Goal: Task Accomplishment & Management: Manage account settings

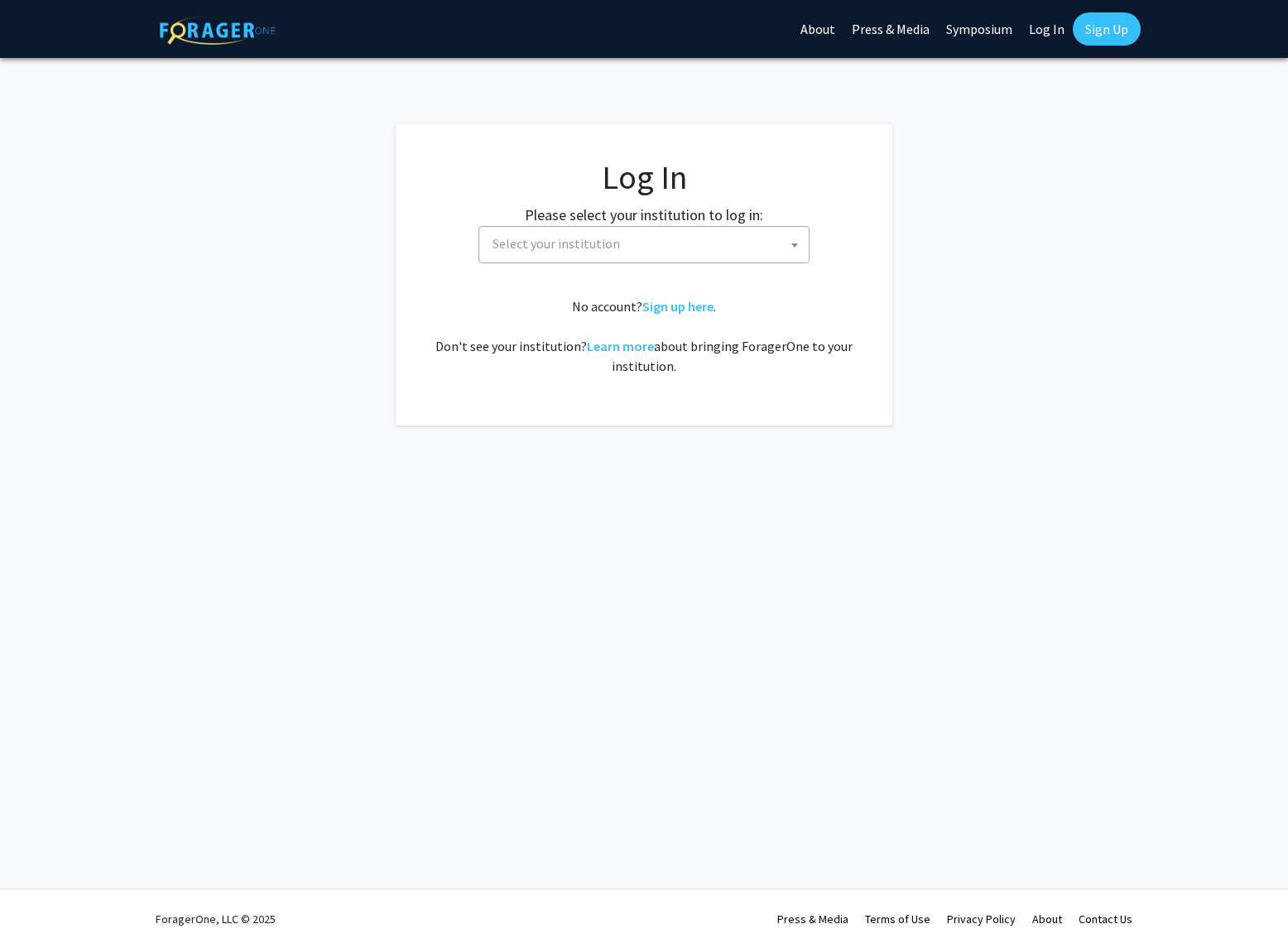
select select
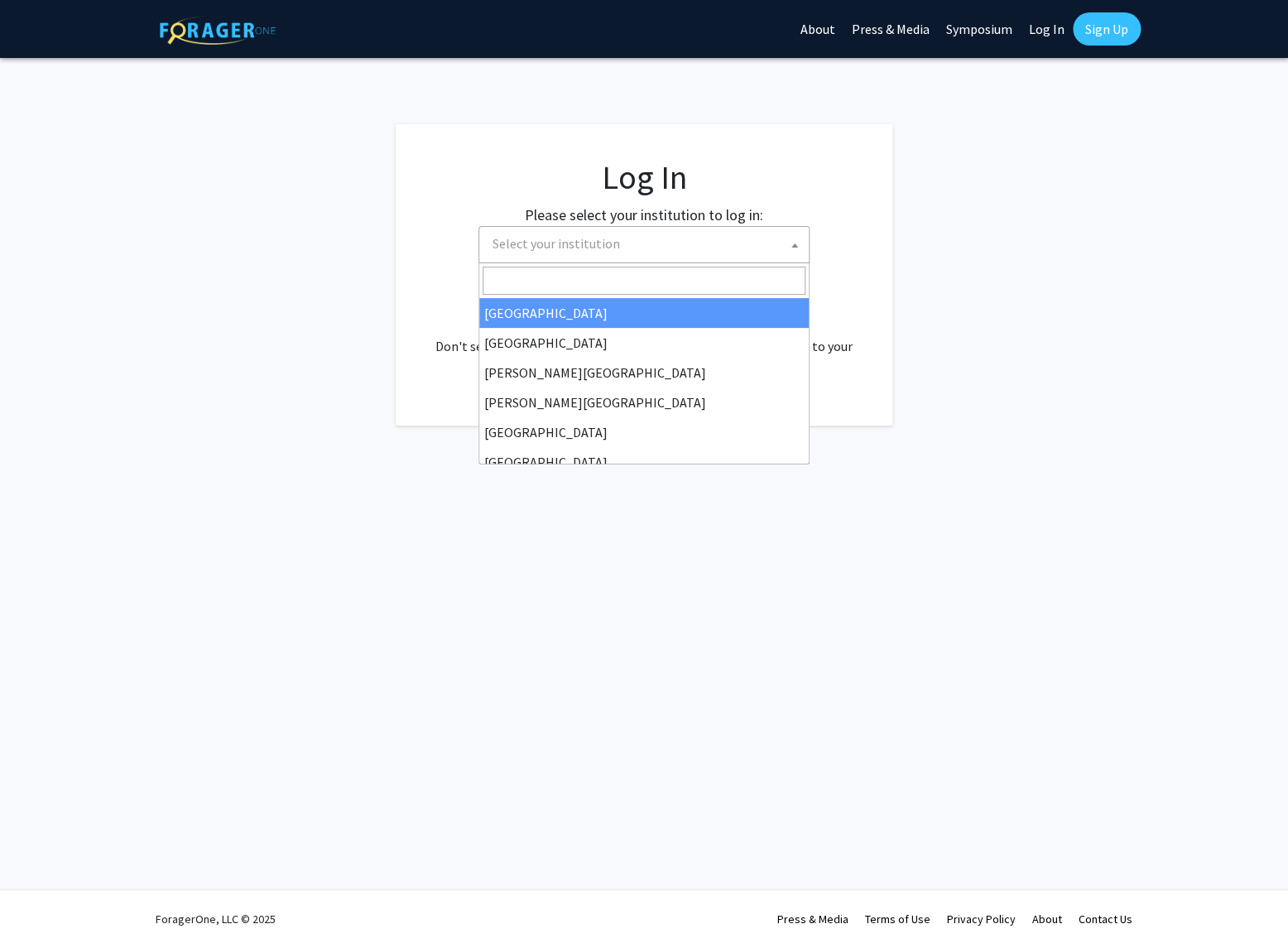
click at [574, 247] on span "Select your institution" at bounding box center [556, 243] width 128 height 16
type input "university of"
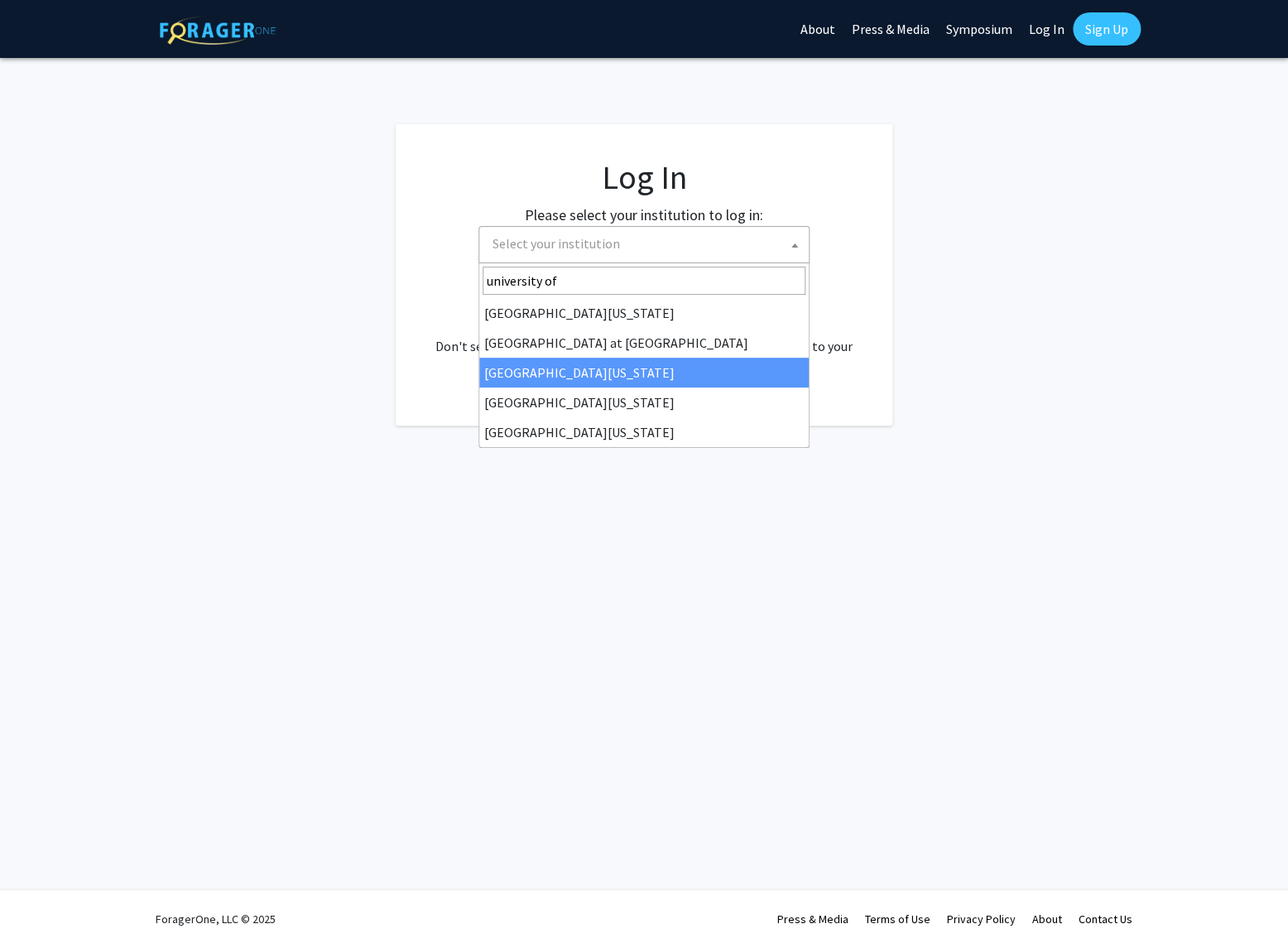
select select "13"
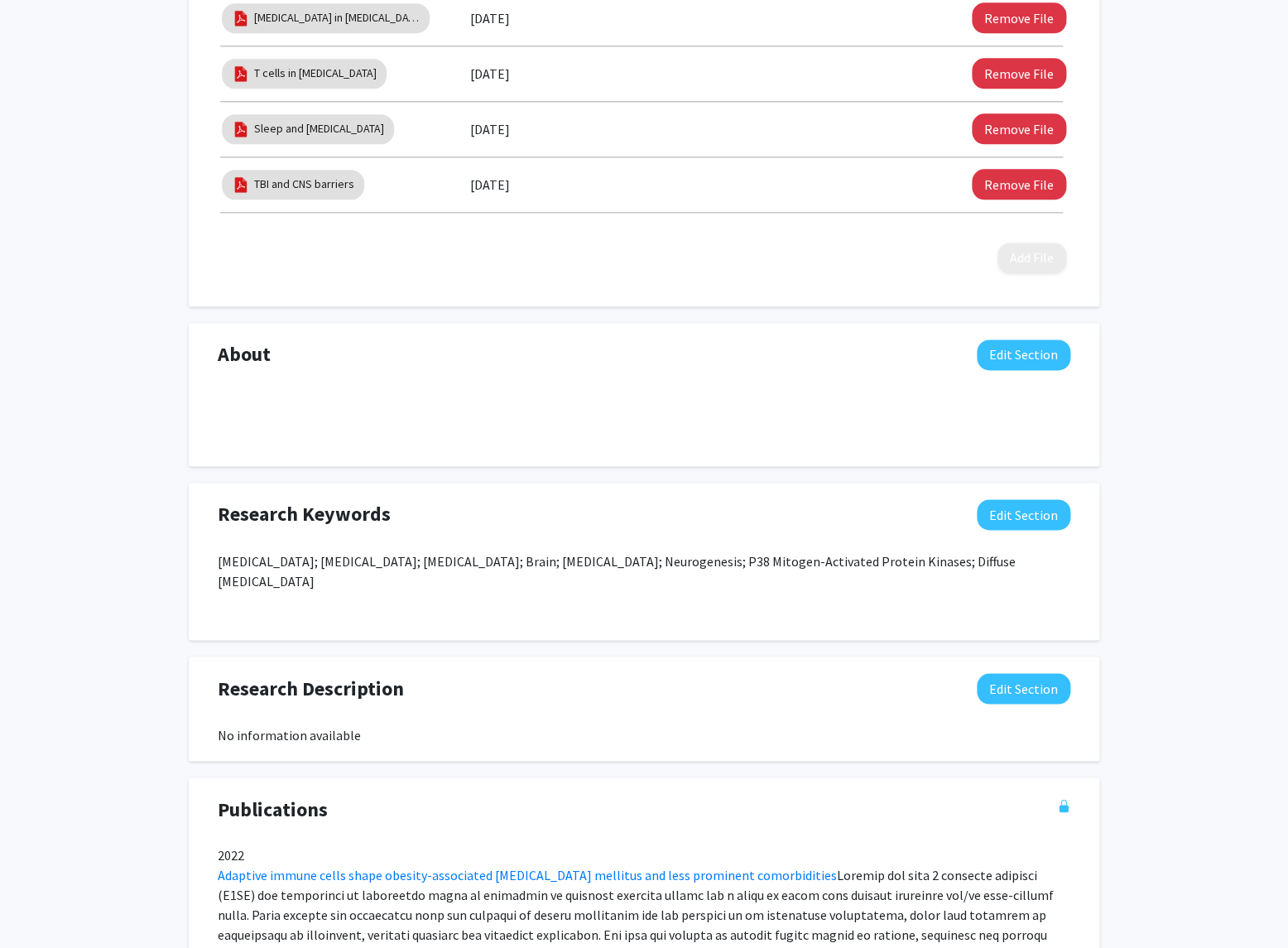
scroll to position [522, 0]
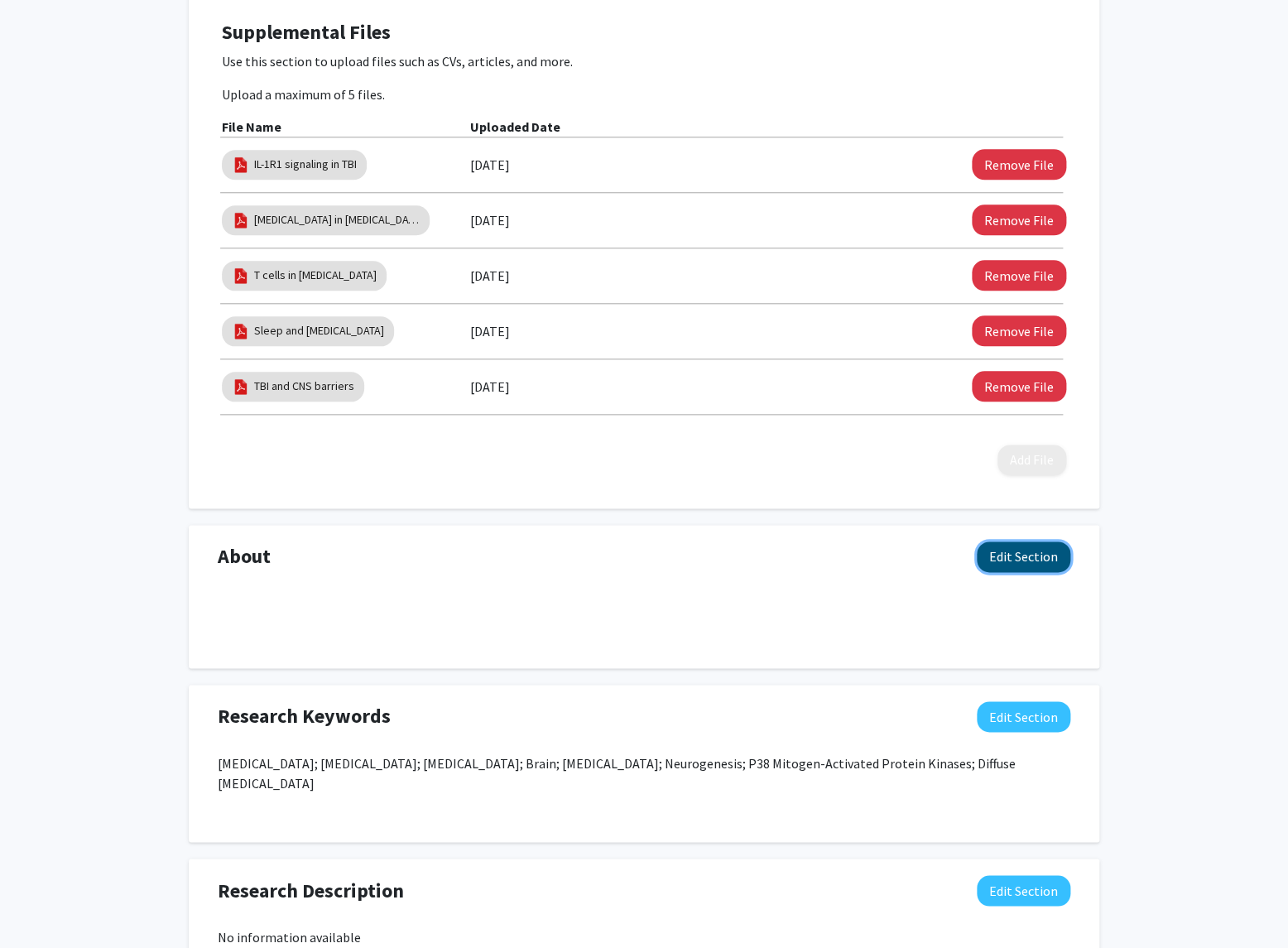
click at [1008, 555] on button "Edit Section" at bounding box center [1023, 557] width 94 height 31
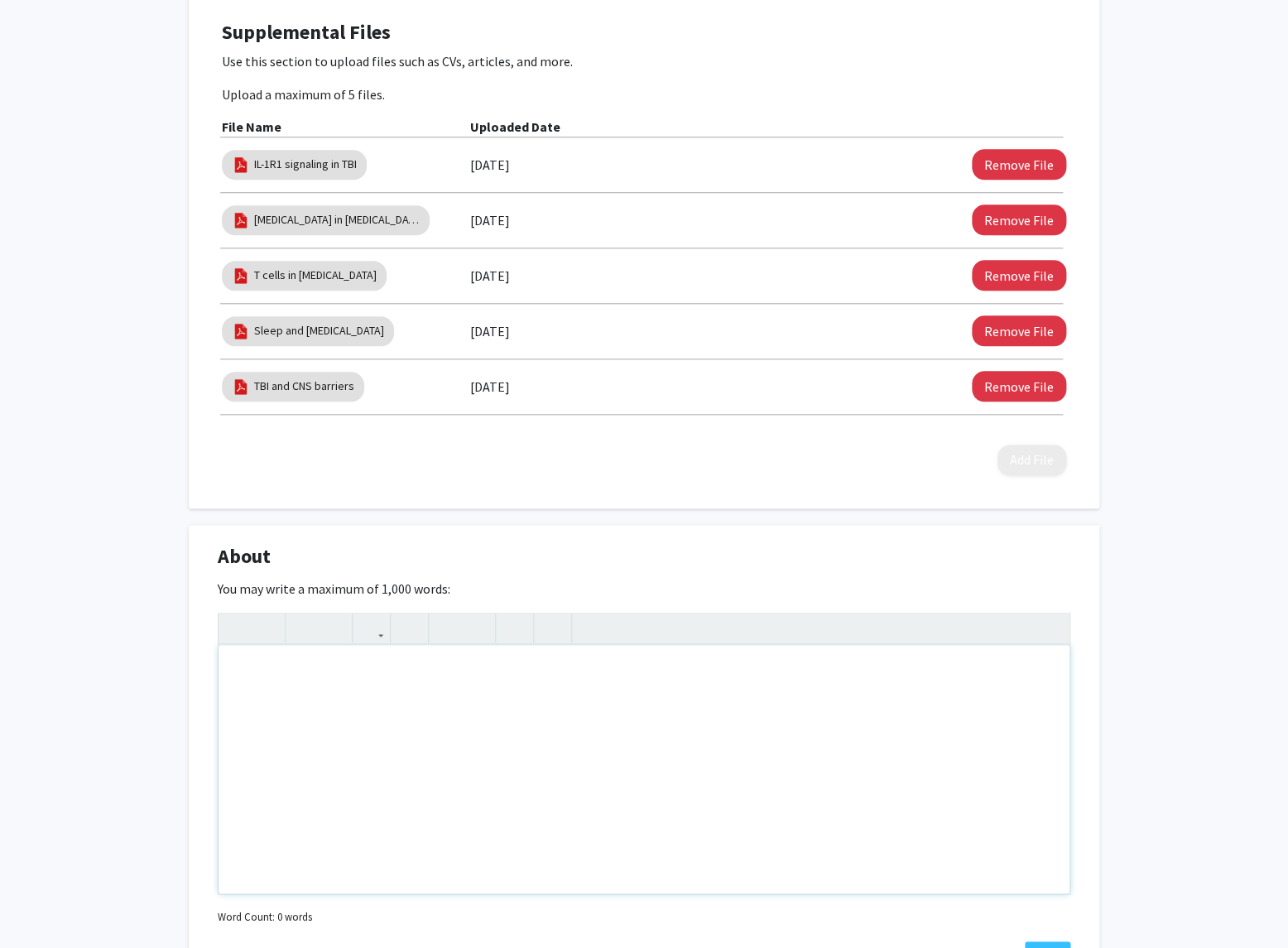
click at [417, 744] on div "Note to users with screen readers: Please deactivate our accessibility plugin f…" at bounding box center [644, 768] width 850 height 248
paste div "Note to users with screen readers: Please deactivate our accessibility plugin f…"
type textarea "<lo><i>Dolorsit Ametc</a><e>Sed doeiusmodt incididuntut laboreetd magna aliqua …"
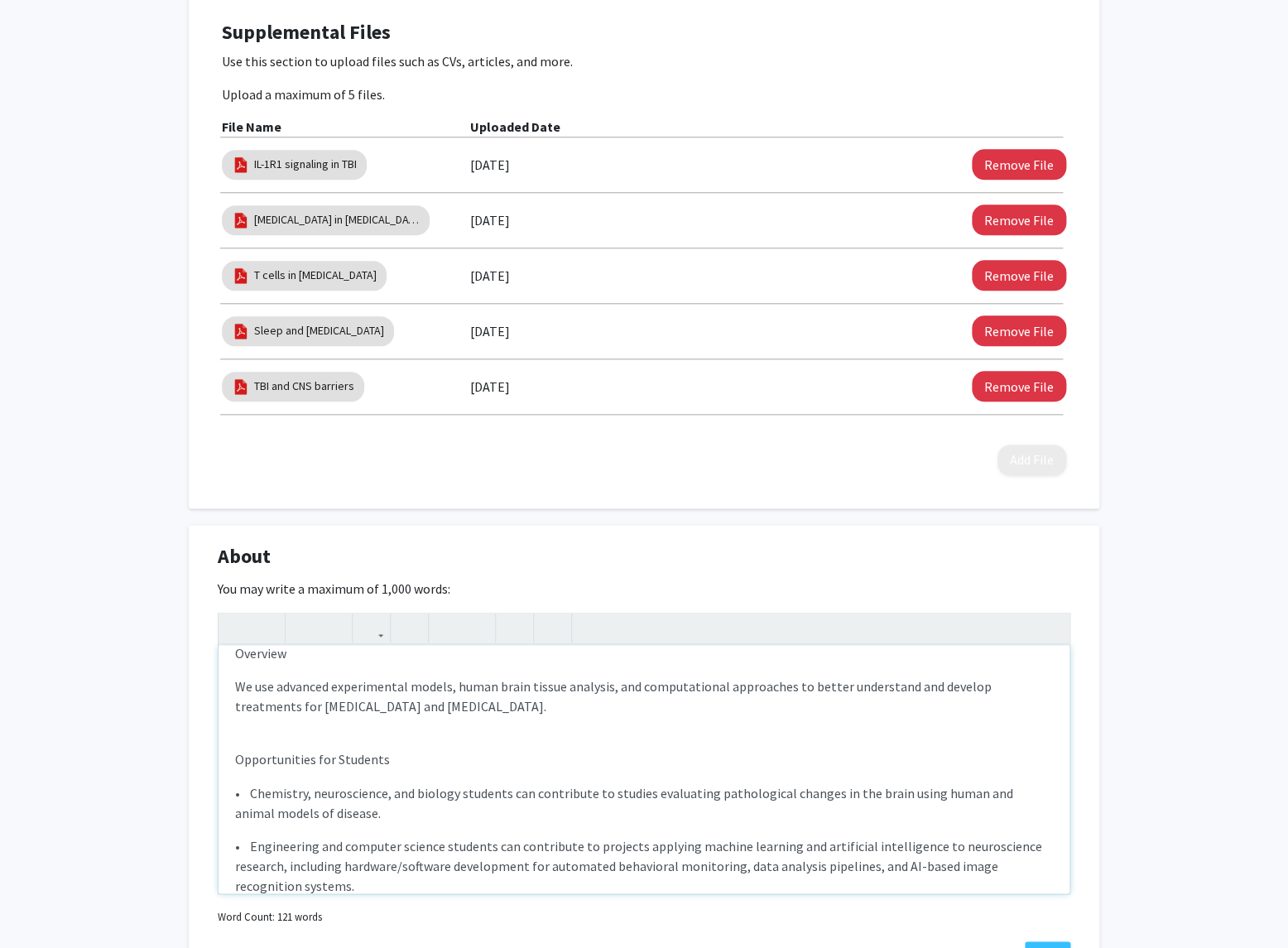
click at [231, 682] on div "Research Focus Our laboratory investigates [MEDICAL_DATA] (TBI), aging, Alzheim…" at bounding box center [644, 768] width 850 height 248
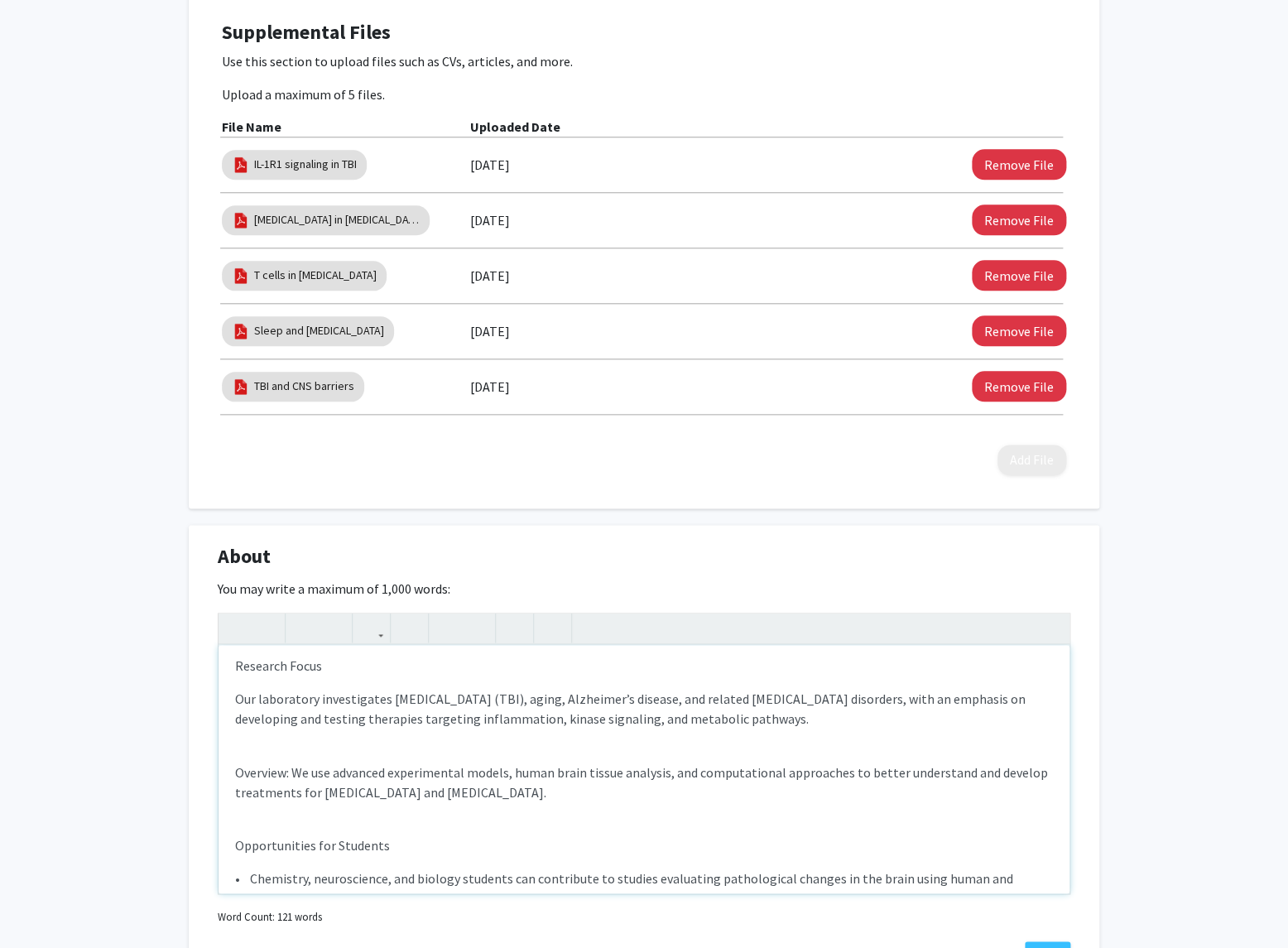
scroll to position [0, 0]
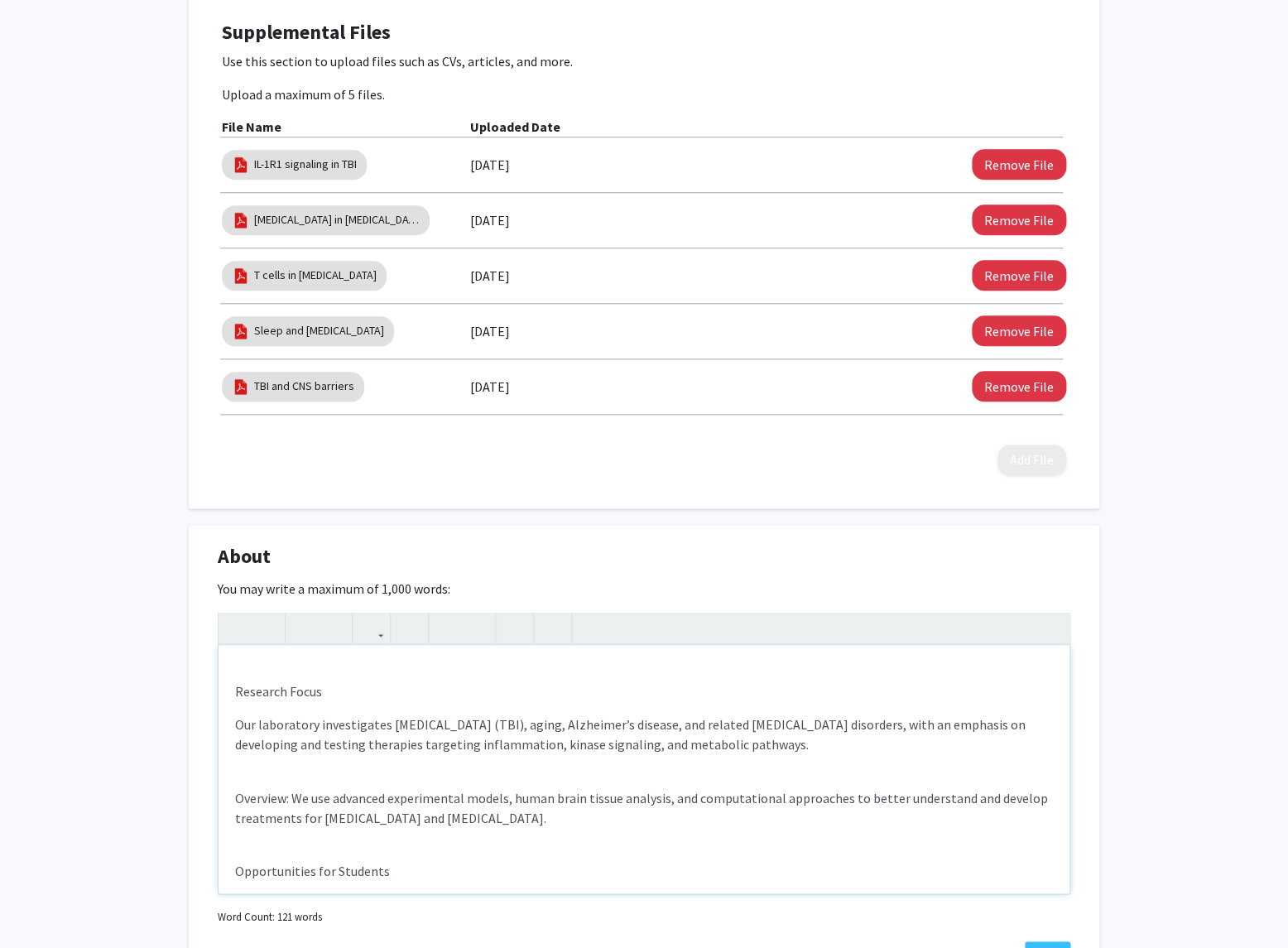
click at [355, 699] on p "Research Focus" at bounding box center [644, 691] width 818 height 20
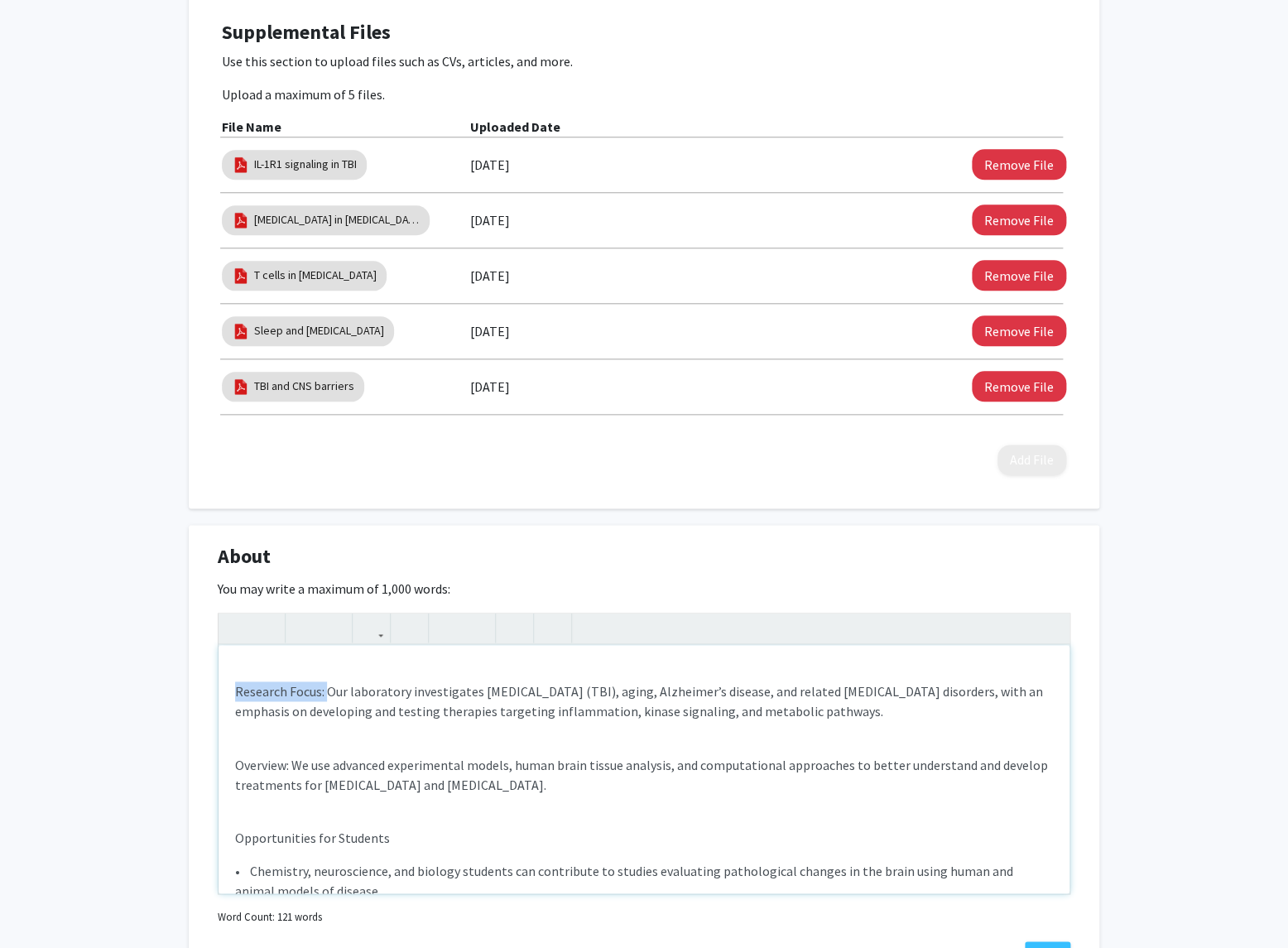
drag, startPoint x: 323, startPoint y: 692, endPoint x: 234, endPoint y: 689, distance: 89.1
click at [234, 689] on div "Research Focus: Our laboratory investigates [MEDICAL_DATA] (TBI), aging, Alzhei…" at bounding box center [644, 768] width 850 height 248
click at [228, 619] on button "button" at bounding box center [237, 628] width 29 height 29
drag, startPoint x: 289, startPoint y: 768, endPoint x: 233, endPoint y: 766, distance: 56.0
click at [233, 766] on div "Research Focus: Our laboratory investigates [MEDICAL_DATA] (TBI), aging, Alzhei…" at bounding box center [644, 768] width 850 height 248
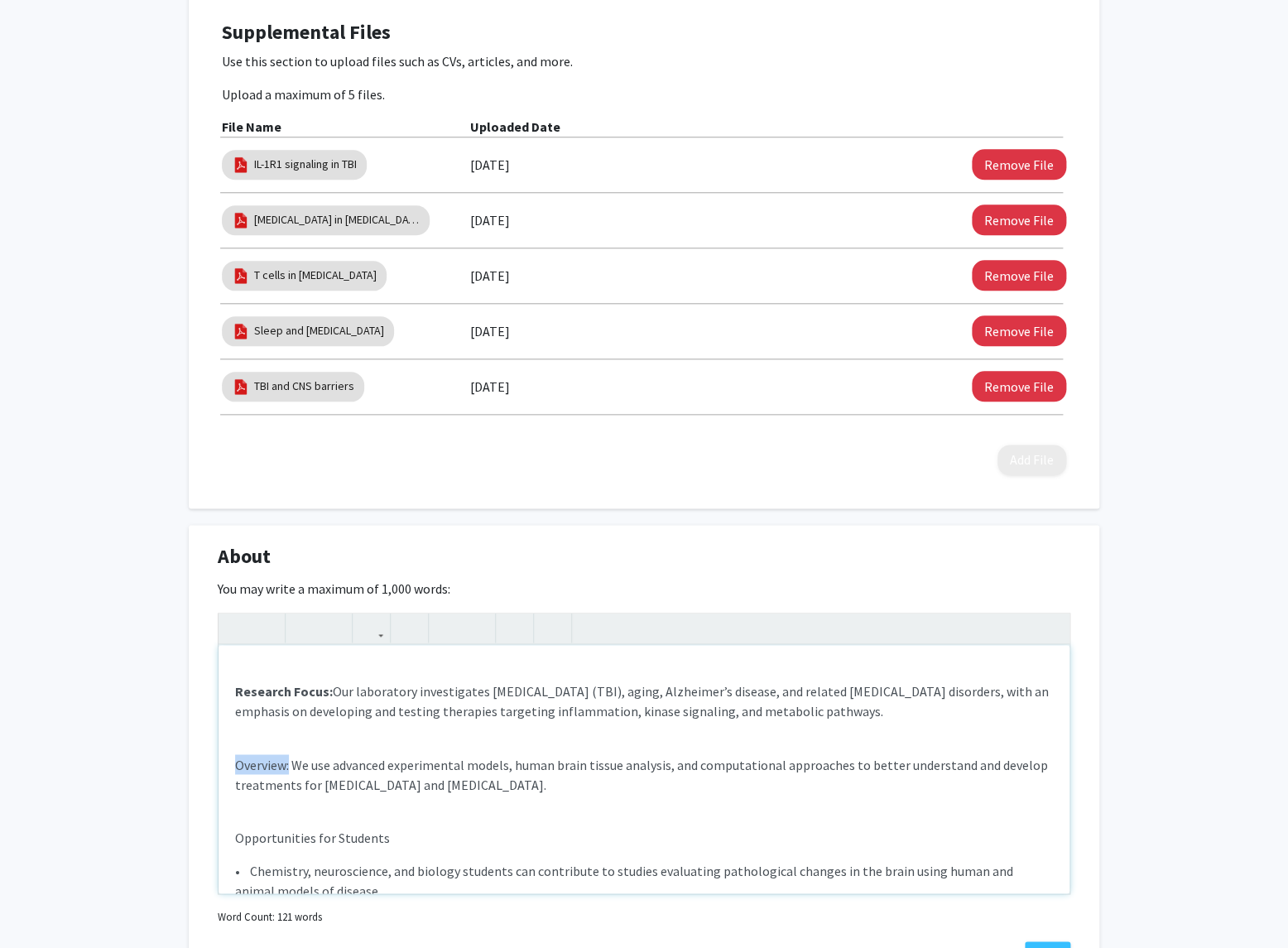
drag, startPoint x: 292, startPoint y: 766, endPoint x: 231, endPoint y: 766, distance: 61.0
click at [231, 765] on div "Research Focus: Our laboratory investigates [MEDICAL_DATA] (TBI), aging, Alzhei…" at bounding box center [644, 768] width 850 height 248
click at [236, 625] on icon "button" at bounding box center [236, 628] width 14 height 27
click at [270, 741] on div "Research Focus: Our laboratory investigates [MEDICAL_DATA] (TBI), aging, Alzhei…" at bounding box center [644, 768] width 850 height 248
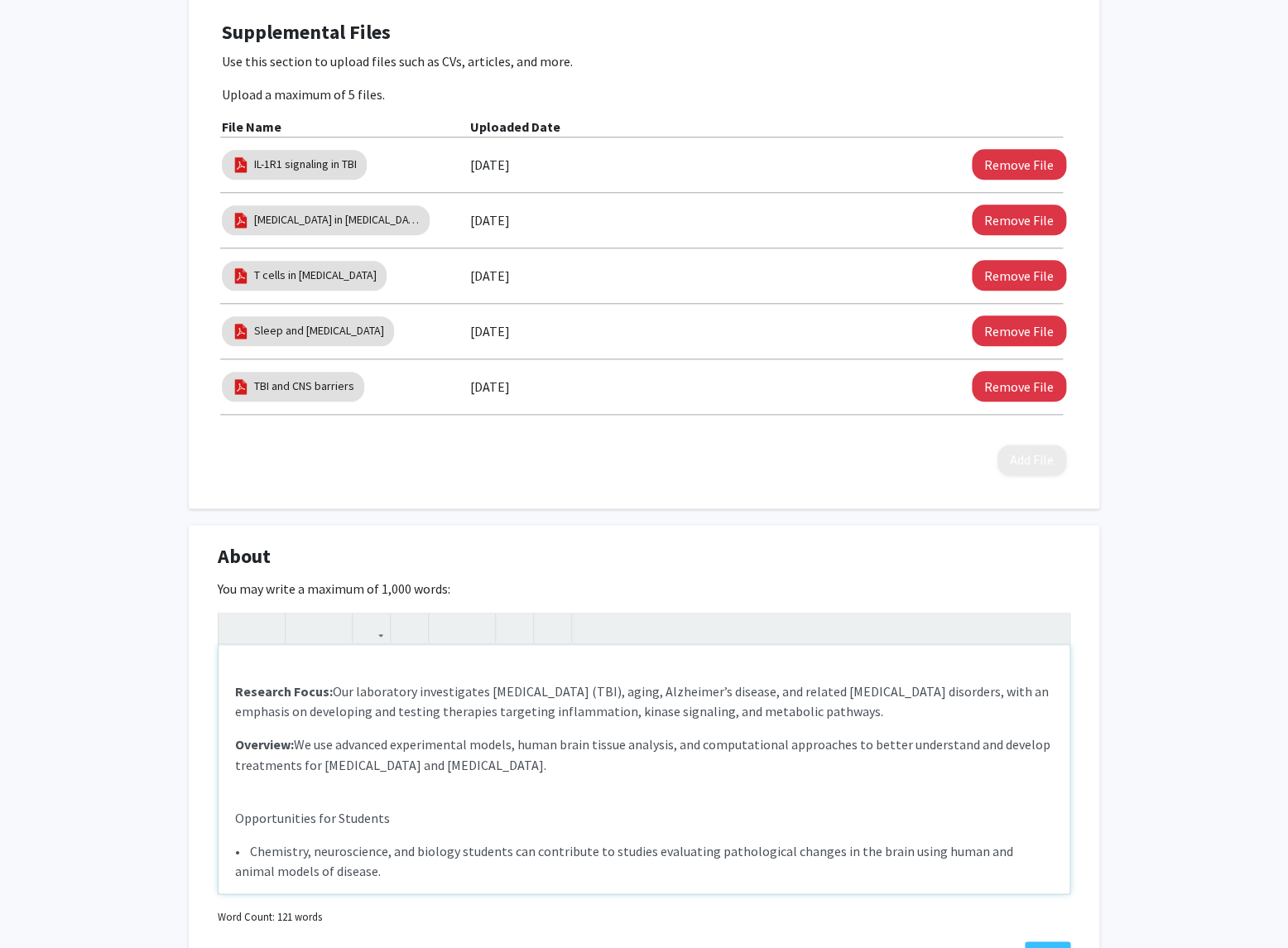
click at [263, 797] on div "Research Focus: Our laboratory investigates [MEDICAL_DATA] (TBI), aging, Alzhei…" at bounding box center [644, 768] width 850 height 248
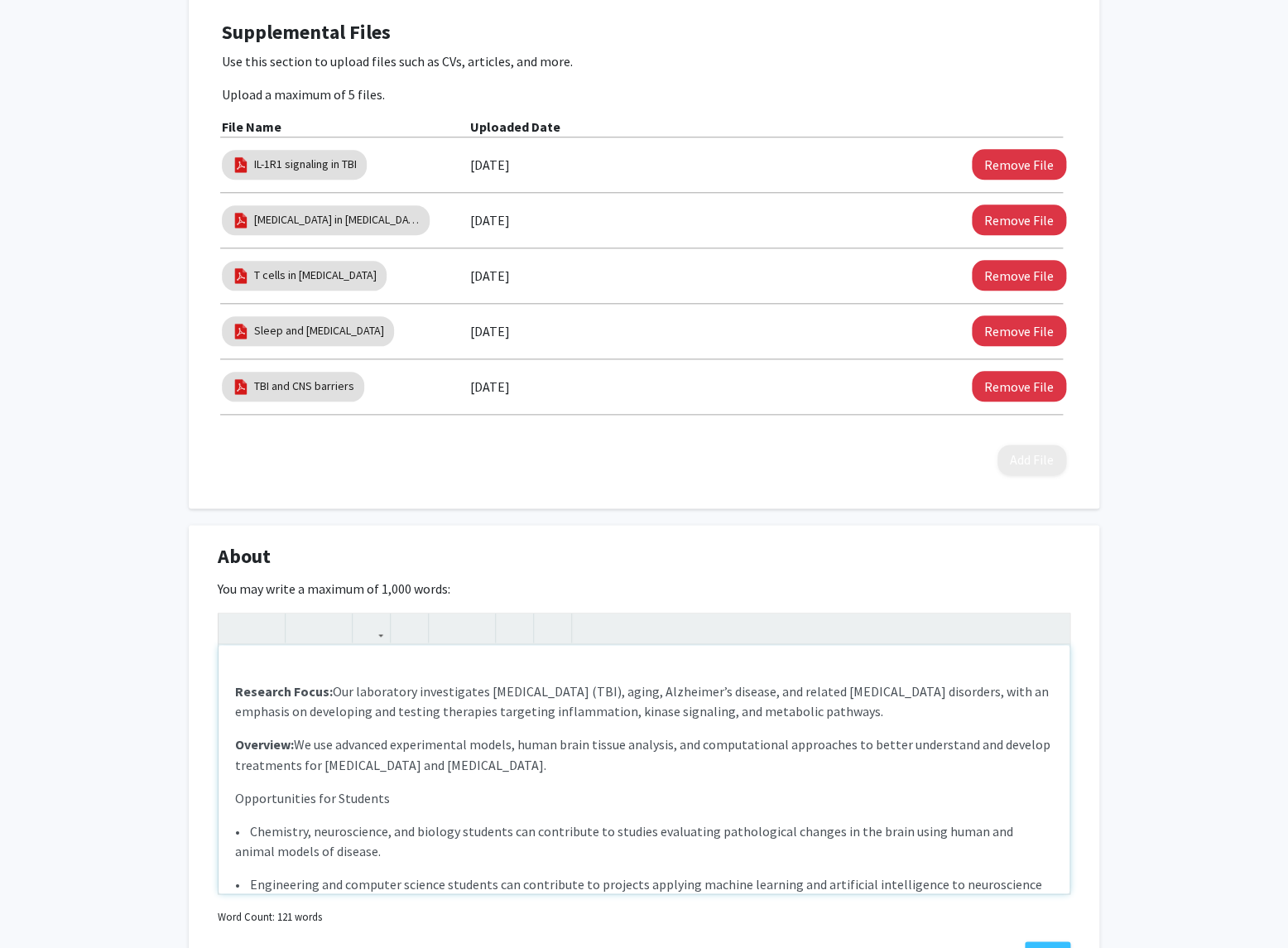
click at [386, 797] on p "Opportunities for Students" at bounding box center [644, 797] width 818 height 20
drag, startPoint x: 401, startPoint y: 799, endPoint x: 209, endPoint y: 801, distance: 192.0
click at [219, 801] on div "Research Focus: Our laboratory investigates [MEDICAL_DATA] (TBI), aging, Alzhei…" at bounding box center [644, 768] width 850 height 248
drag, startPoint x: 400, startPoint y: 830, endPoint x: 324, endPoint y: 830, distance: 76.0
click at [324, 830] on p "• Chemistry, neuroscience, and biology students can contribute to studies evalu…" at bounding box center [644, 840] width 818 height 40
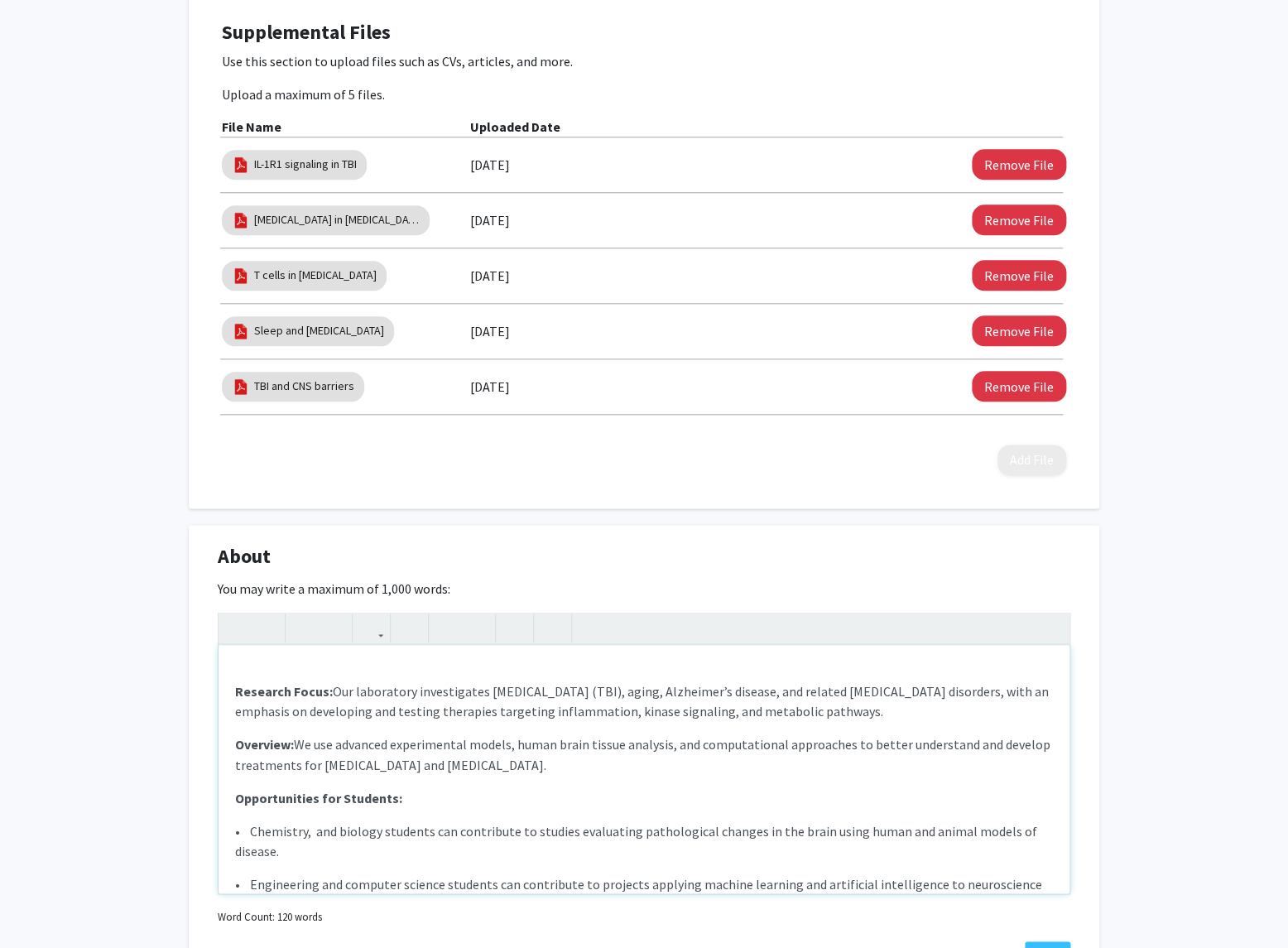
click at [262, 831] on p "• Chemistry, and biology students can contribute to studies evaluating patholog…" at bounding box center [644, 840] width 818 height 40
click at [261, 830] on p "• neuroscience,Chemistry, and biology students can contribute to studies evalua…" at bounding box center [644, 840] width 818 height 40
click at [340, 832] on p "• Neuroscience,Chemistry, and biology students can contribute to studies evalua…" at bounding box center [644, 840] width 818 height 40
click at [345, 831] on p "• Neuroscience, Chemistry, and biology students can contribute to studies evalu…" at bounding box center [644, 840] width 818 height 40
click at [407, 833] on p "• Neuroscience, chemistry, and biology students can contribute to studies evalu…" at bounding box center [644, 840] width 818 height 40
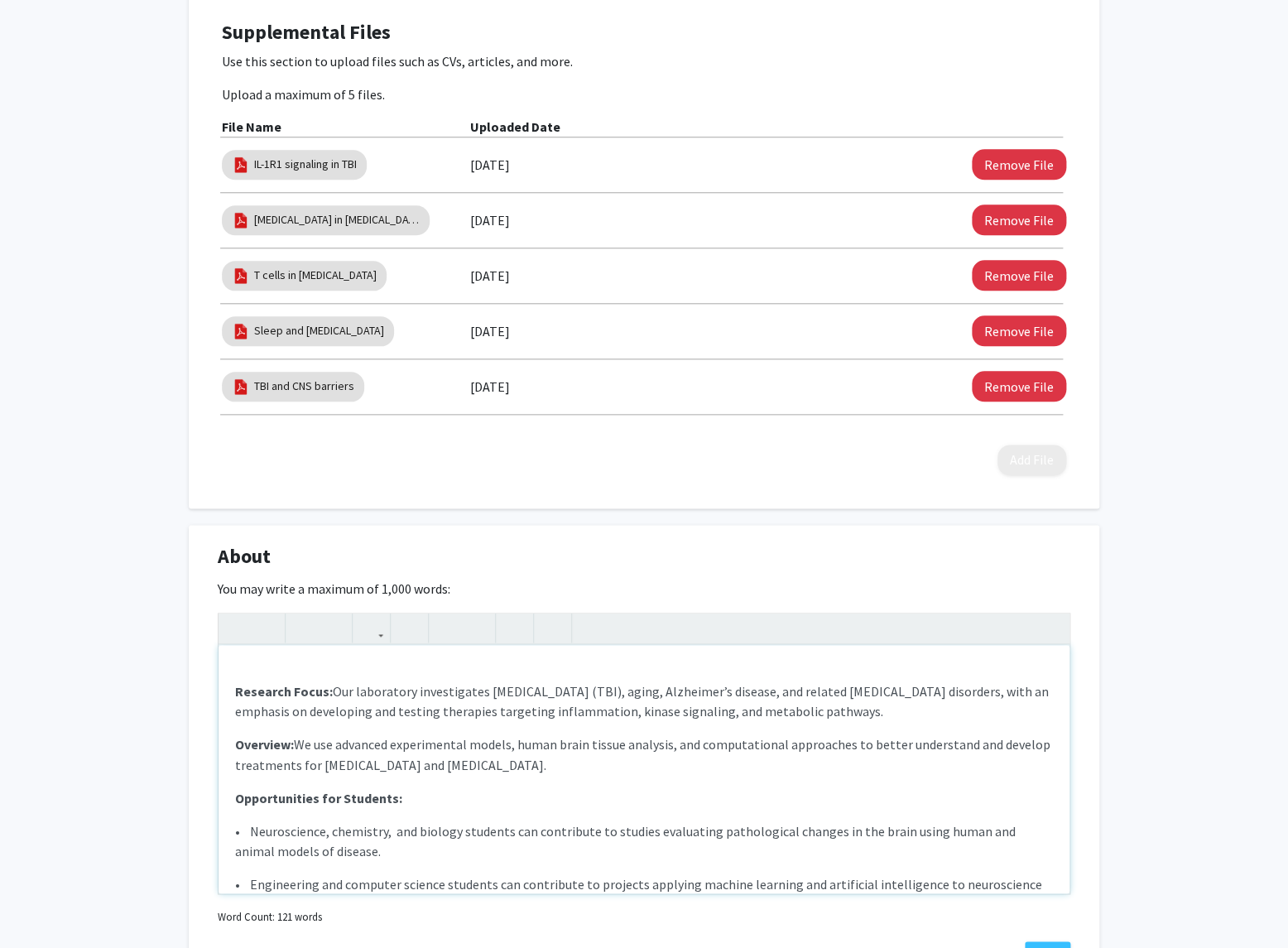
type textarea "<lo><i><dolors>Ametcons Adipi: </elitse>Doe temporinci utlaboreetdo magnaaliq e…"
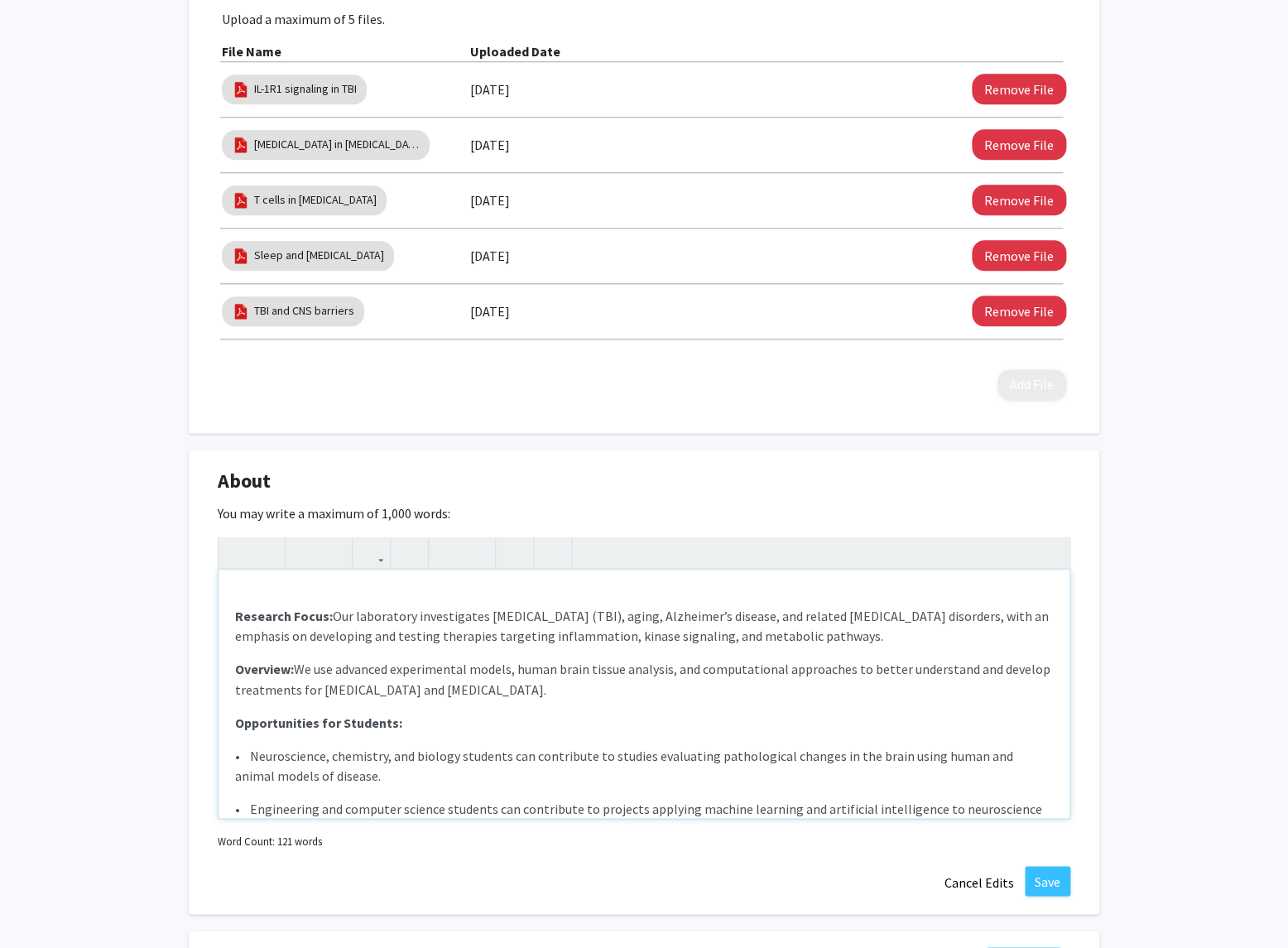
click at [477, 689] on p "Overview: We use advanced experimental models, human brain tissue analysis, and…" at bounding box center [644, 679] width 818 height 40
click at [1037, 874] on button "Save" at bounding box center [1047, 881] width 46 height 30
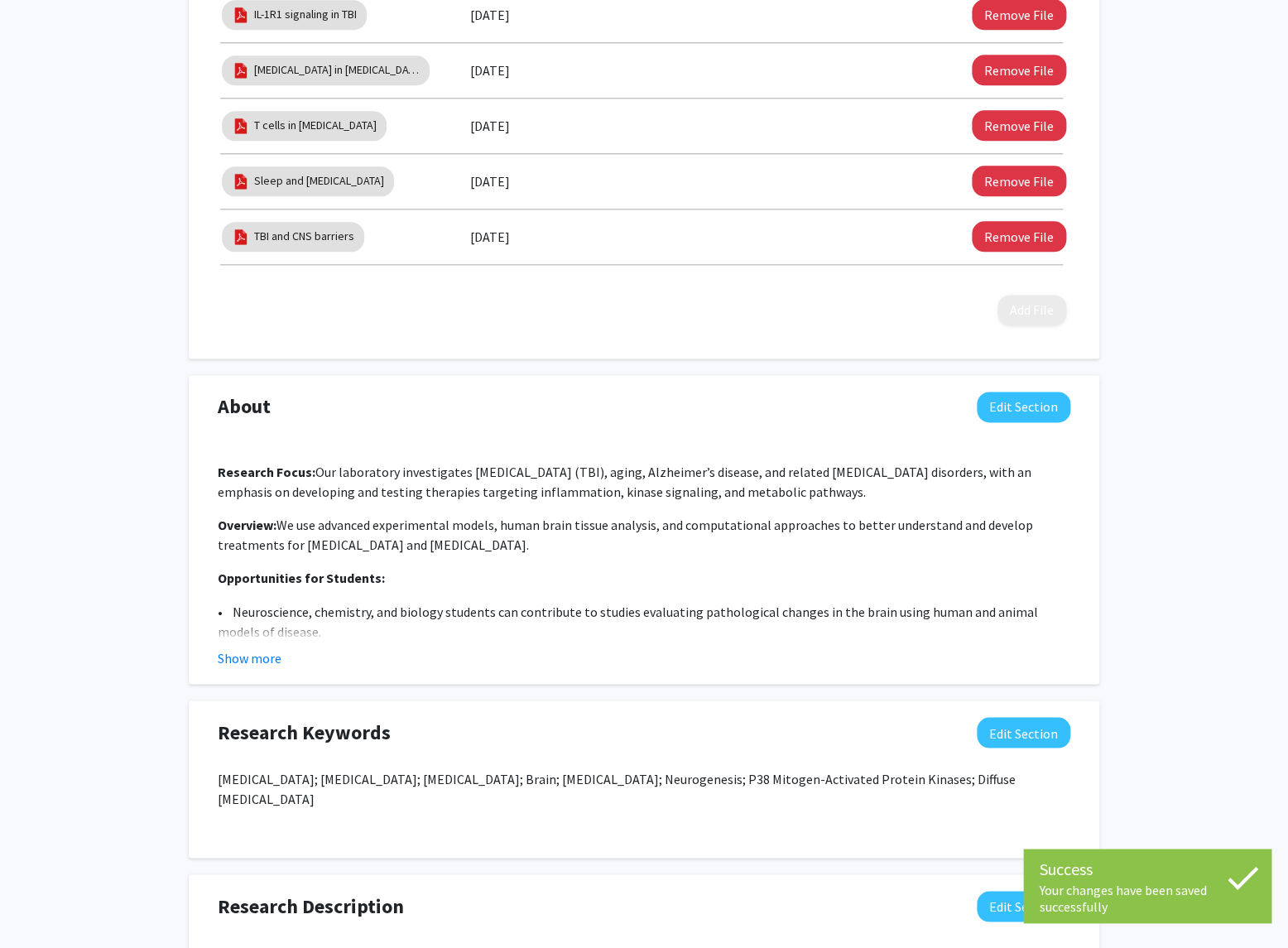
scroll to position [662, 0]
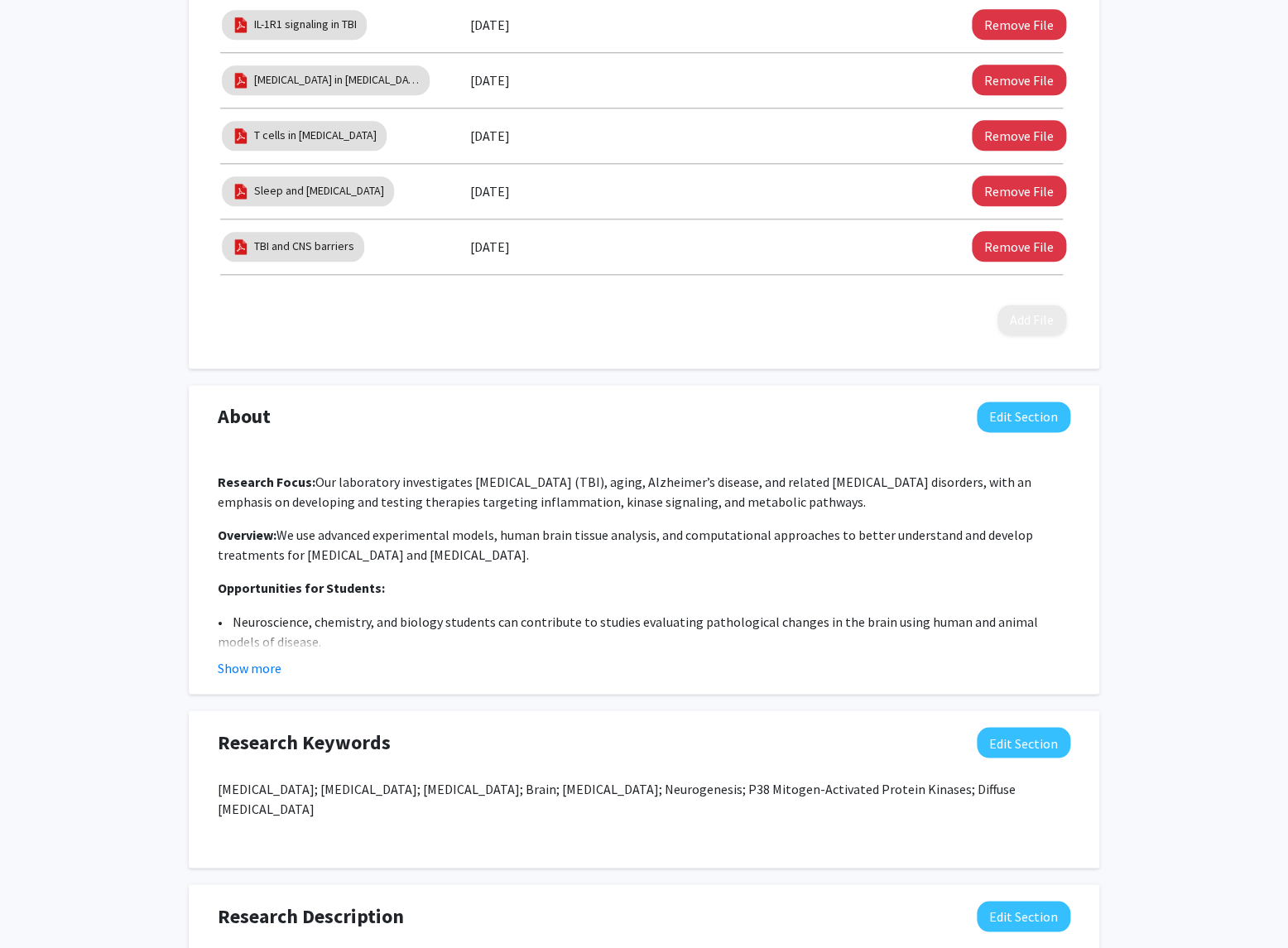
click at [678, 526] on p "Overview: We use advanced experimental models, human brain tissue analysis, and…" at bounding box center [644, 545] width 852 height 40
click at [257, 665] on button "Show more" at bounding box center [250, 667] width 64 height 20
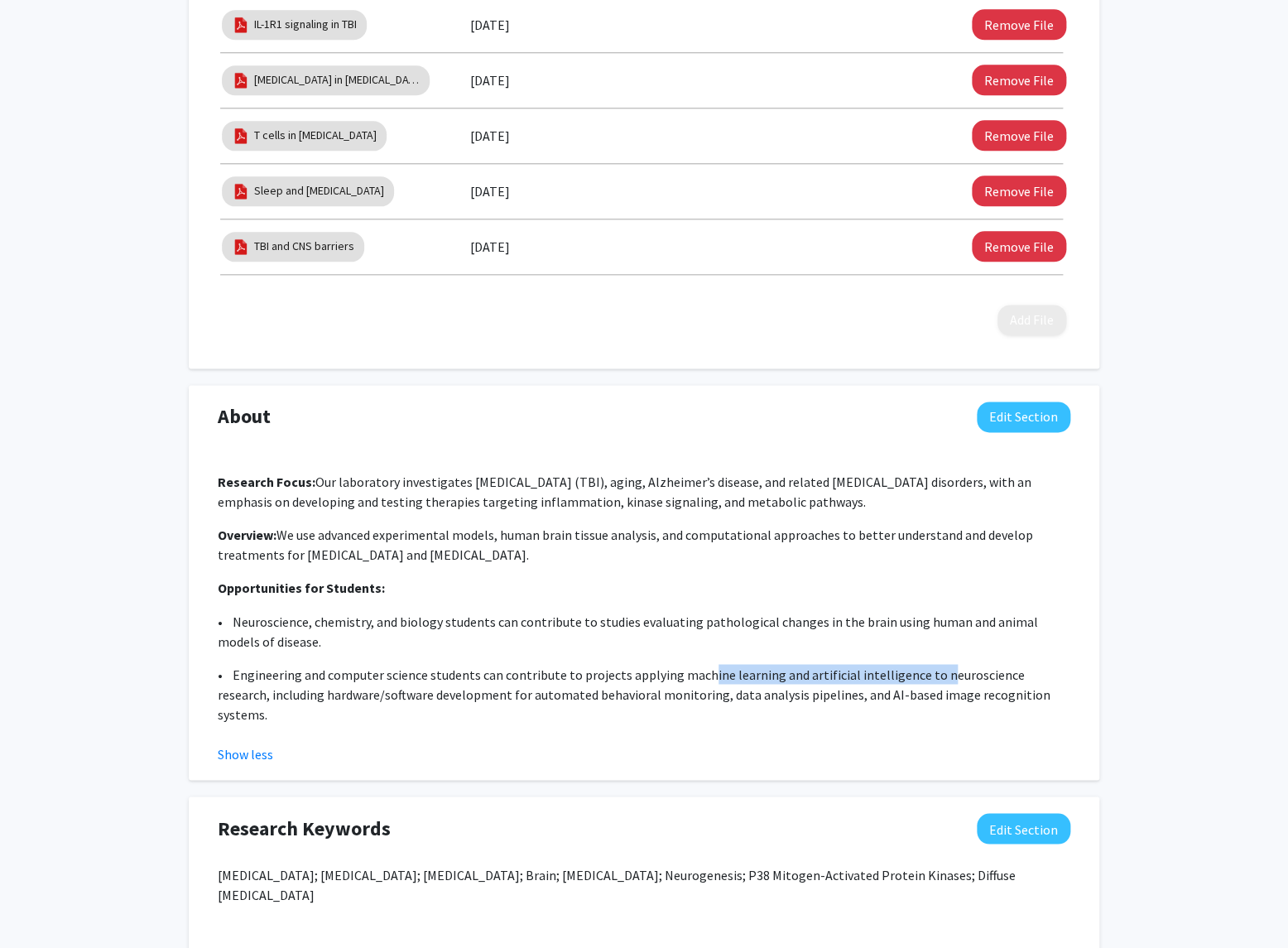
drag, startPoint x: 685, startPoint y: 675, endPoint x: 920, endPoint y: 676, distance: 235.0
click at [920, 676] on p "• Engineering and computer science students can contribute to projects applying…" at bounding box center [644, 693] width 852 height 59
copy p "machine learning and artificial intelligence"
click at [1019, 815] on button "Edit Section" at bounding box center [1023, 829] width 94 height 31
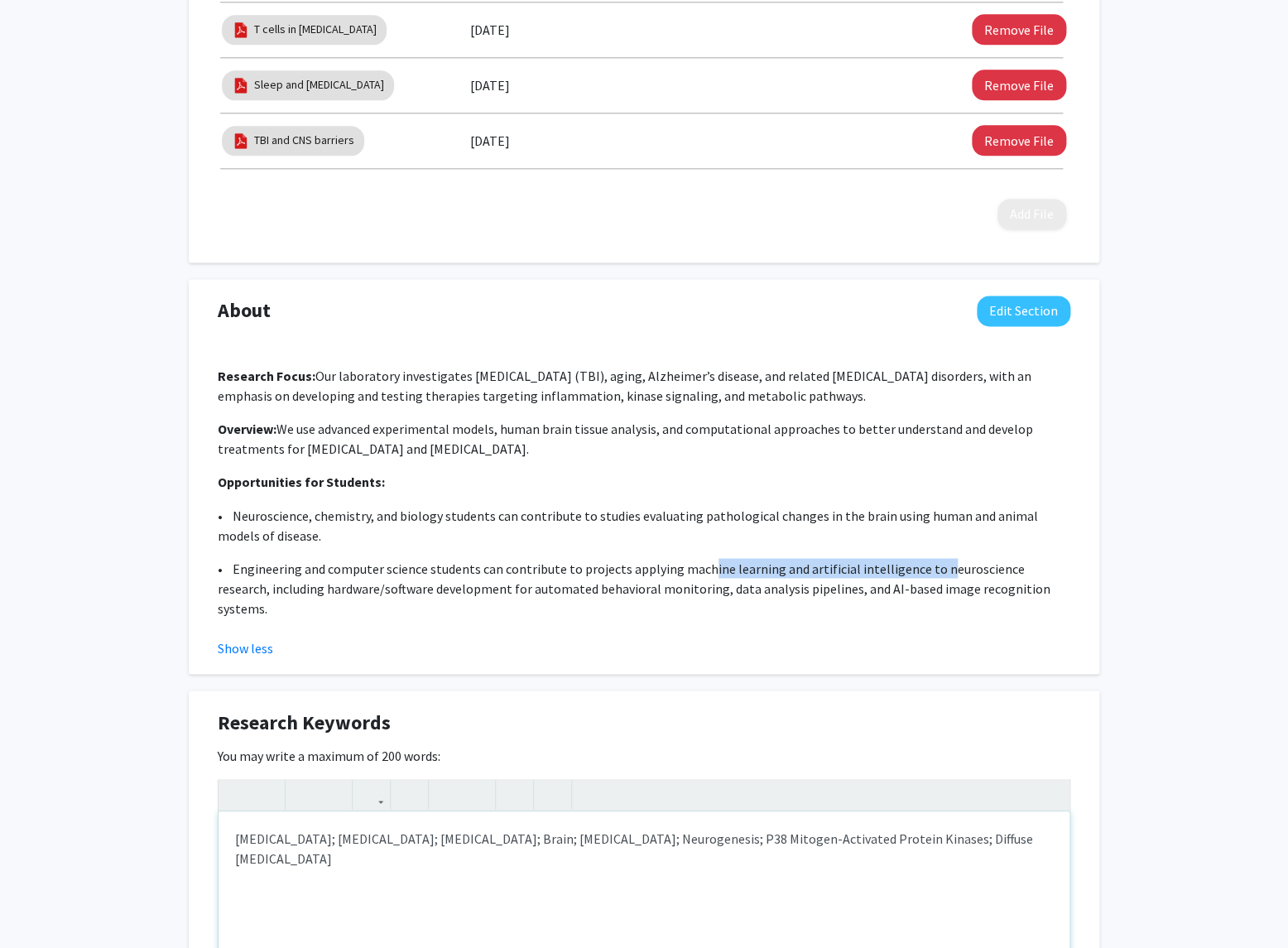
scroll to position [778, 0]
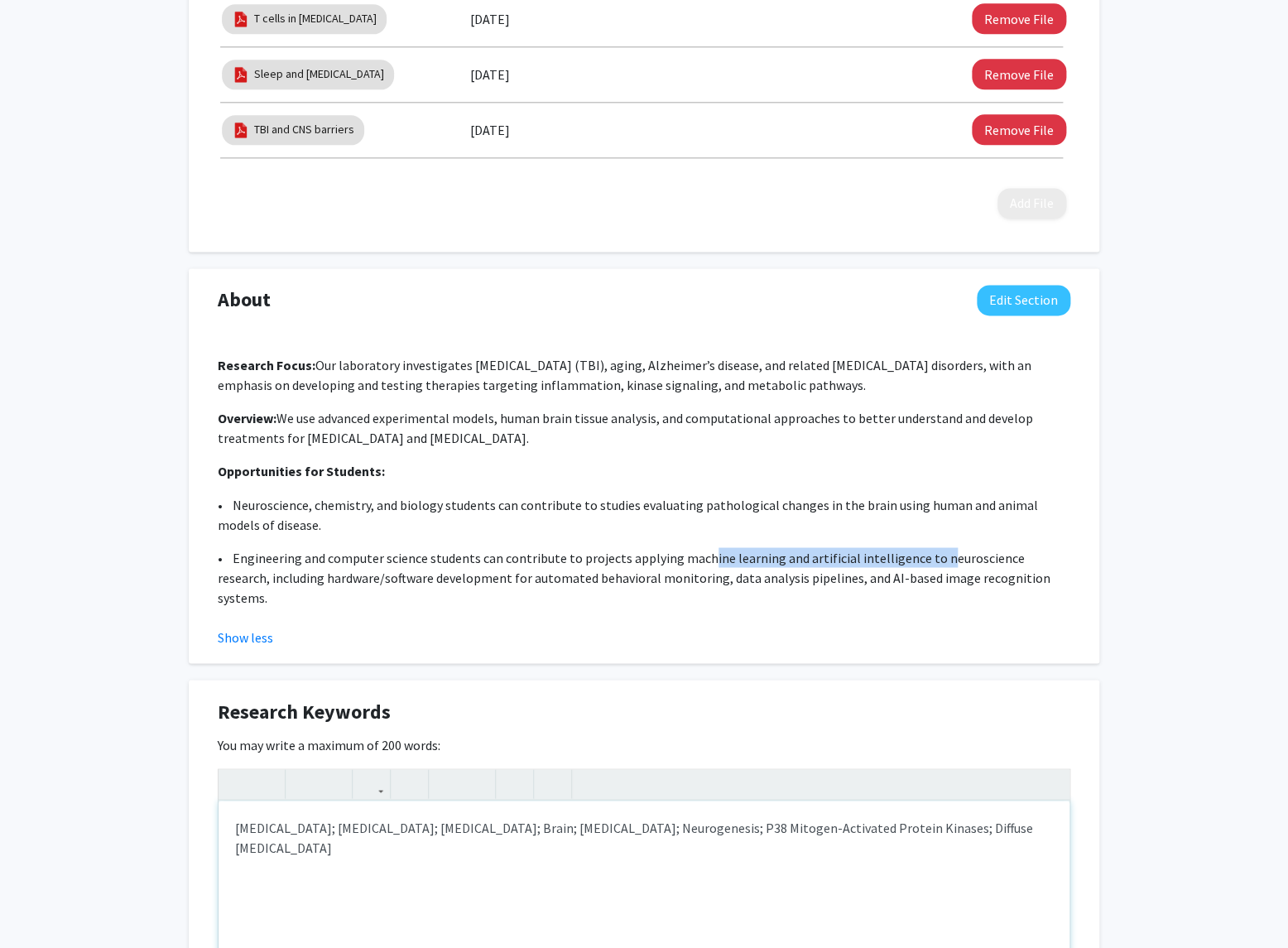
click at [1028, 808] on div "[MEDICAL_DATA]; [MEDICAL_DATA]; [MEDICAL_DATA]; Brain; [MEDICAL_DATA]; Neurogen…" at bounding box center [644, 924] width 850 height 248
drag, startPoint x: 357, startPoint y: 830, endPoint x: 334, endPoint y: 830, distance: 23.0
click at [334, 830] on p "[MEDICAL_DATA]; [MEDICAL_DATA]; [MEDICAL_DATA]; Brain; [MEDICAL_DATA]; Neurogen…" at bounding box center [644, 837] width 818 height 40
click at [543, 830] on p "[MEDICAL_DATA]; [MEDICAL_DATA]; [MEDICAL_DATA]; Brain; [MEDICAL_DATA]; Neurogen…" at bounding box center [644, 837] width 818 height 40
type textarea "<p>[MEDICAL_DATA]; [MEDICAL_DATA]; [MEDICAL_DATA]; Brain; [MEDICAL_DATA]; Neuro…"
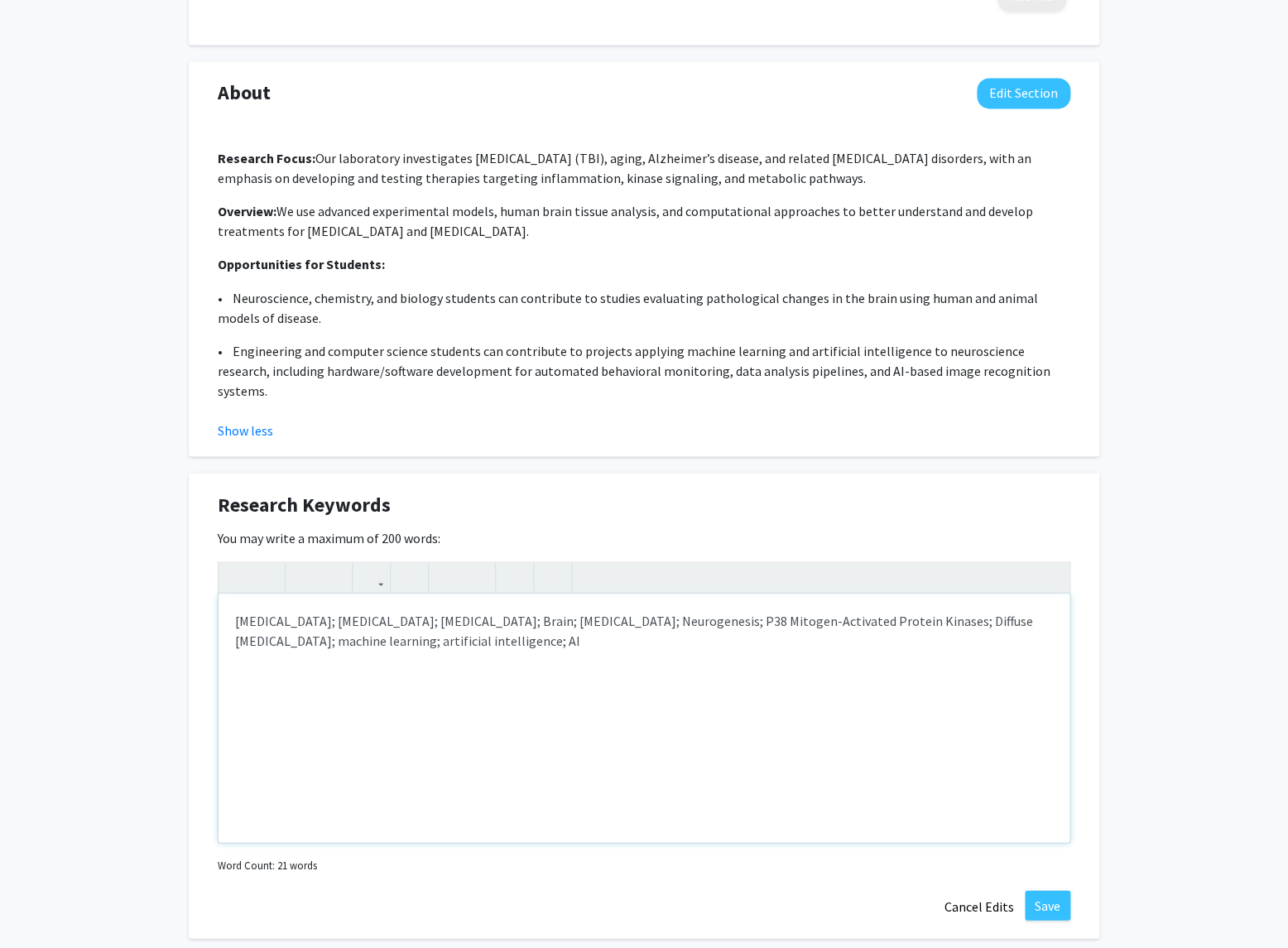
scroll to position [1100, 0]
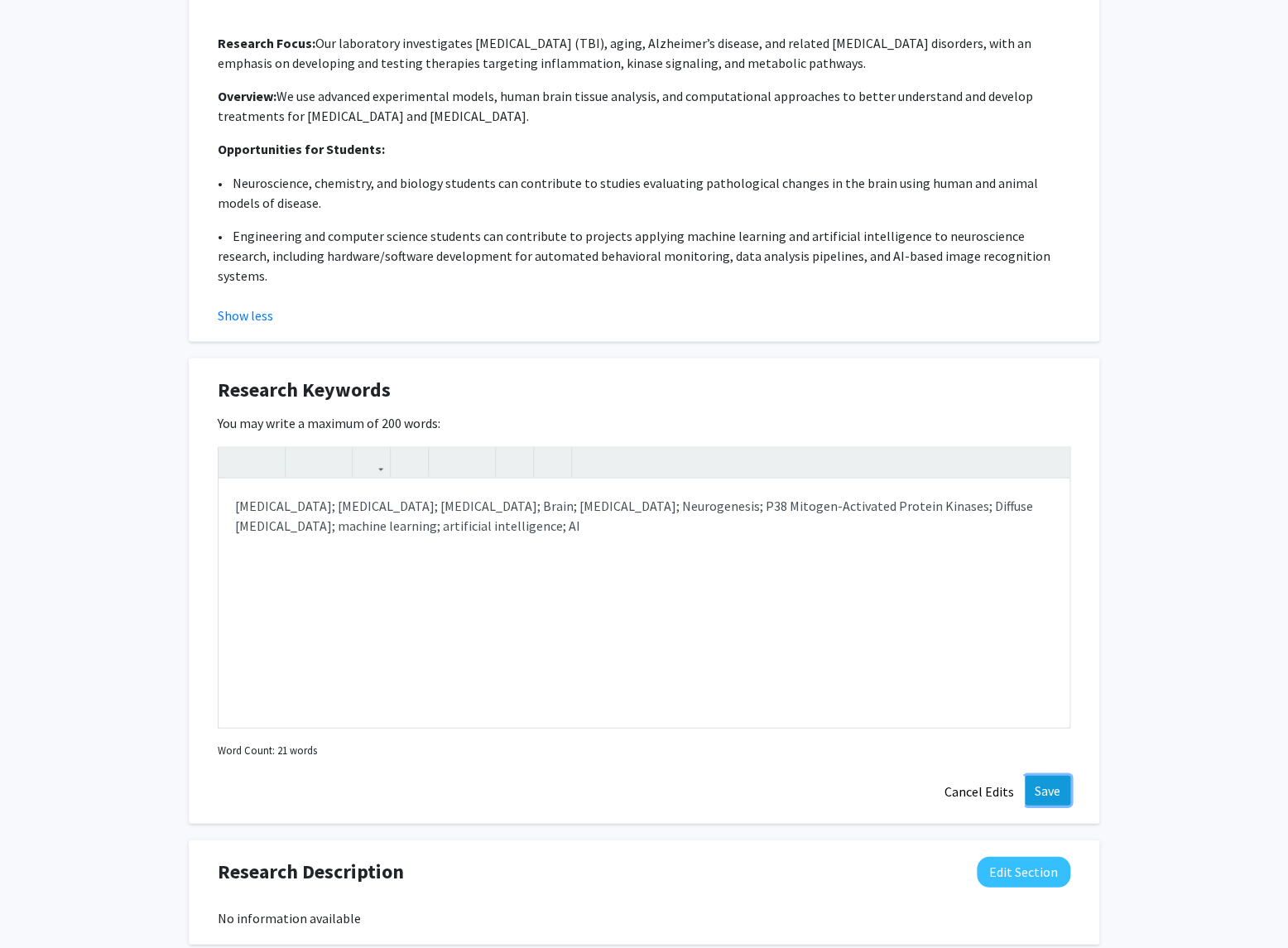
click at [1052, 775] on button "Save" at bounding box center [1047, 789] width 46 height 30
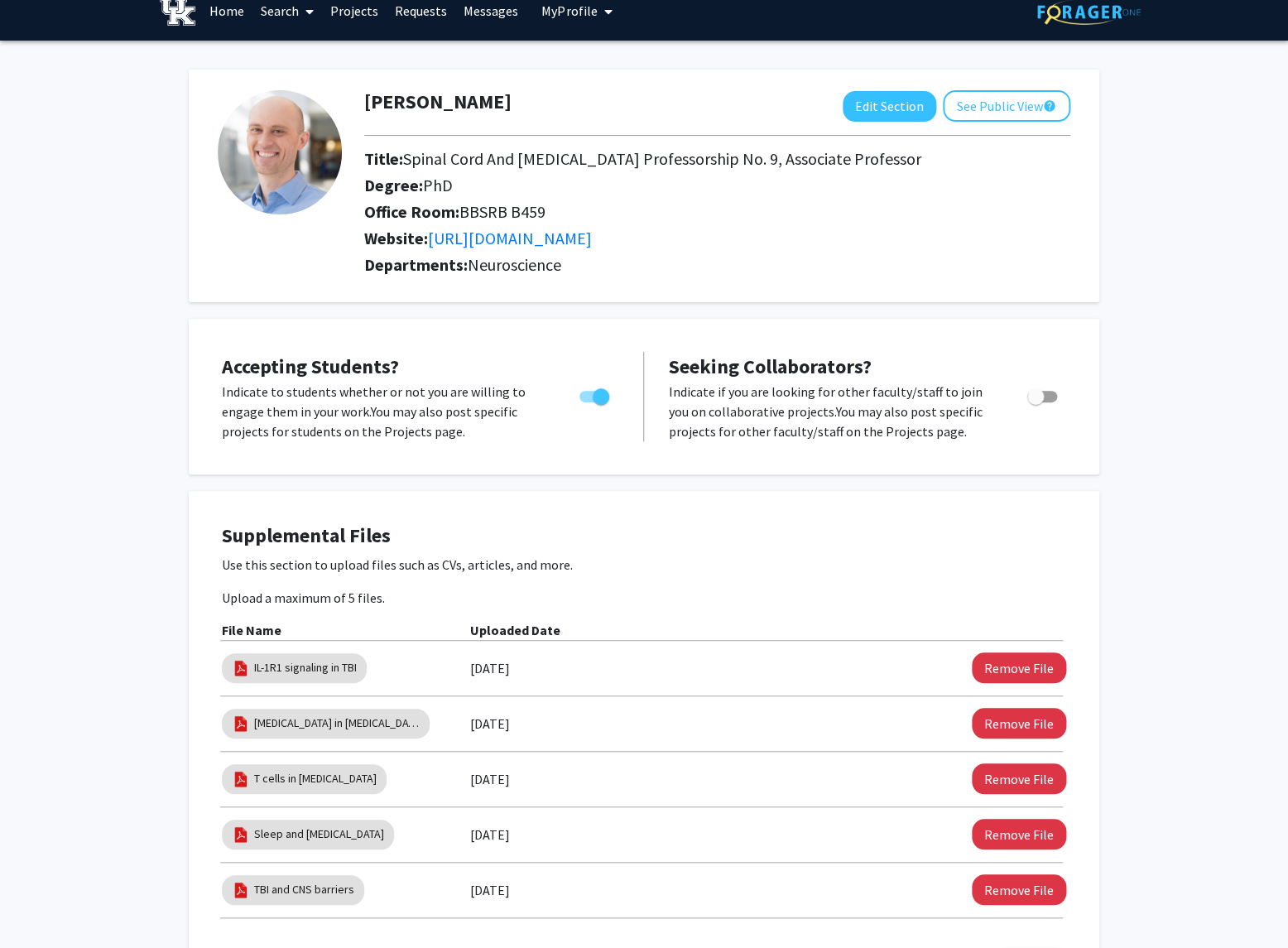
scroll to position [0, 0]
